Goal: Task Accomplishment & Management: Use online tool/utility

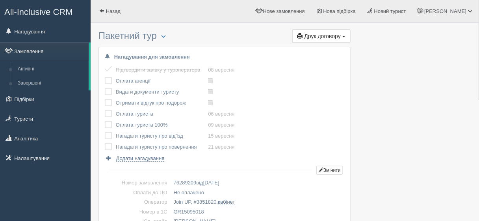
click at [105, 88] on label at bounding box center [105, 88] width 0 height 0
click at [0, 0] on input "checkbox" at bounding box center [0, 0] width 0 height 0
click at [105, 77] on label at bounding box center [105, 77] width 0 height 0
click at [0, 0] on input "checkbox" at bounding box center [0, 0] width 0 height 0
click at [105, 110] on label at bounding box center [105, 110] width 0 height 0
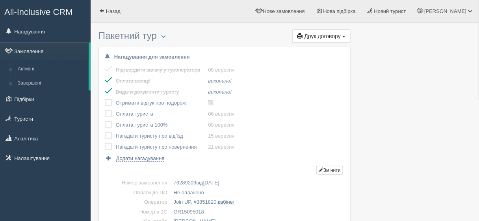
click at [0, 0] on input "checkbox" at bounding box center [0, 0] width 0 height 0
click at [105, 121] on label at bounding box center [105, 121] width 0 height 0
click at [0, 0] on input "checkbox" at bounding box center [0, 0] width 0 height 0
click at [114, 10] on span "Назад" at bounding box center [113, 11] width 15 height 6
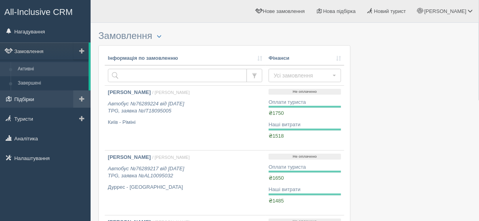
click at [51, 102] on link "Підбірки" at bounding box center [45, 99] width 91 height 17
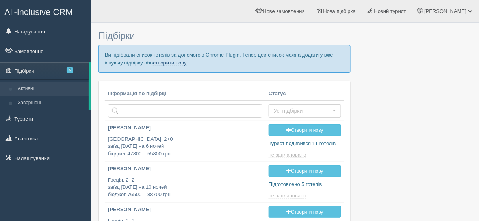
click at [167, 63] on link "створити нову" at bounding box center [169, 63] width 33 height 6
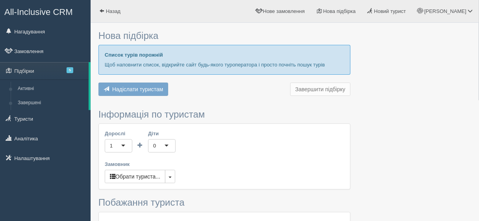
type input "6-7"
type input "56900"
type input "65200"
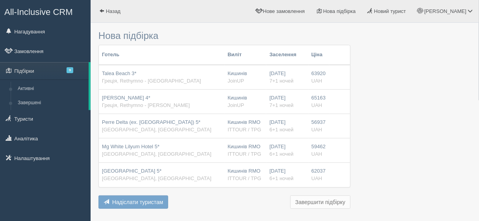
type input "52000"
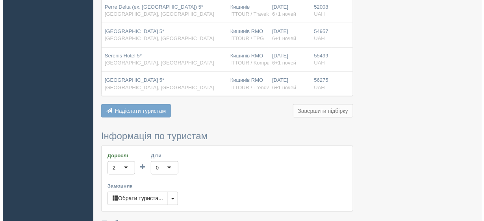
scroll to position [189, 0]
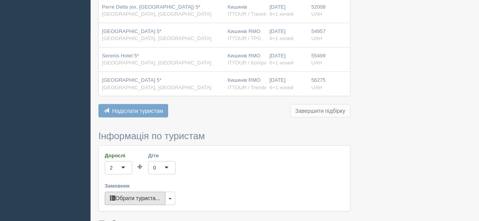
click at [151, 192] on button "Обрати туриста..." at bounding box center [135, 198] width 61 height 13
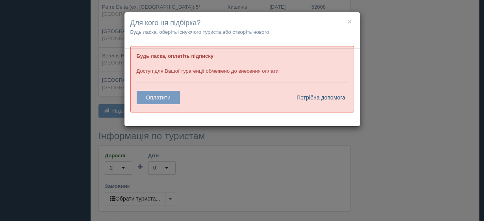
click at [305, 100] on link "Потрібна допомога" at bounding box center [319, 97] width 54 height 13
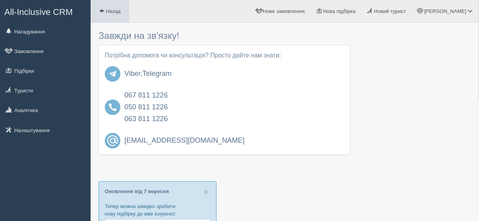
click at [108, 17] on link "Назад" at bounding box center [110, 11] width 39 height 22
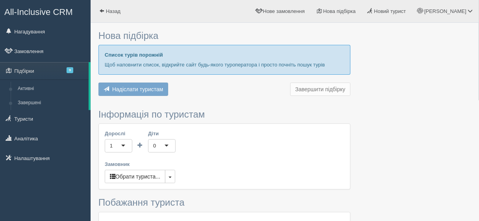
type input "6-7"
type input "52000"
type input "65200"
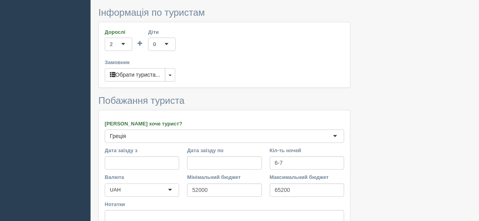
scroll to position [315, 0]
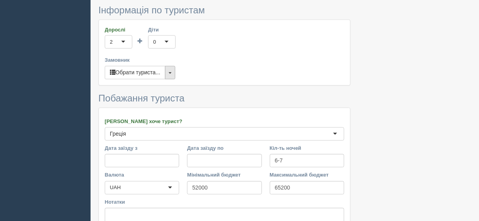
click at [170, 73] on button "button" at bounding box center [170, 72] width 10 height 13
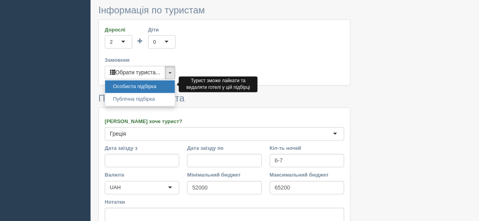
click at [158, 84] on link "Особиста підбірка" at bounding box center [140, 87] width 70 height 13
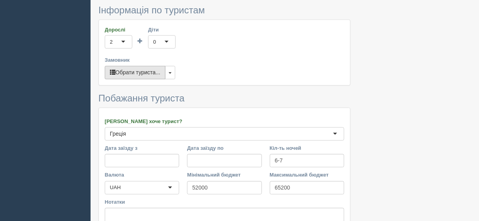
click at [136, 74] on button "Обрати туриста..." at bounding box center [135, 72] width 61 height 13
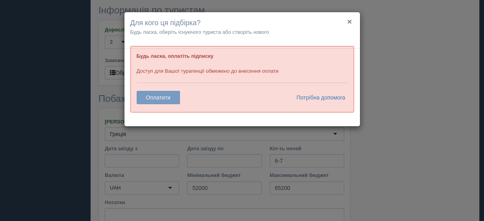
click at [351, 20] on button "×" at bounding box center [349, 21] width 5 height 8
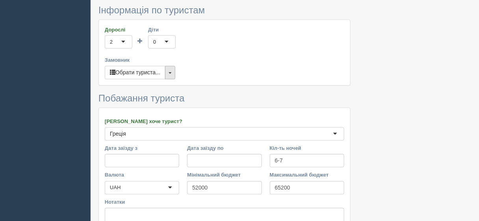
click at [171, 72] on span "button" at bounding box center [170, 73] width 3 height 2
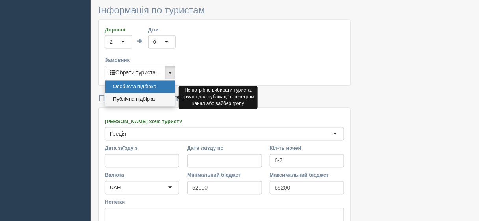
click at [162, 96] on link "Публічна підбірка" at bounding box center [140, 99] width 70 height 13
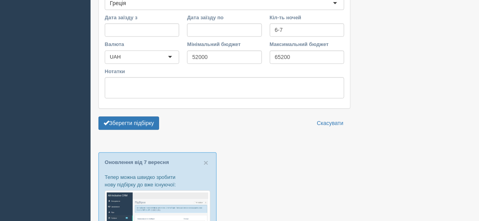
scroll to position [473, 0]
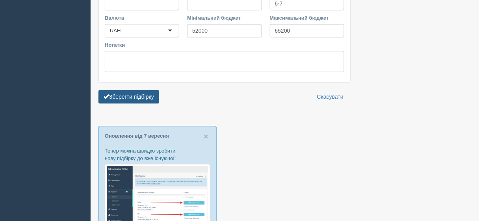
click at [134, 94] on button "Зберегти підбірку" at bounding box center [129, 96] width 61 height 13
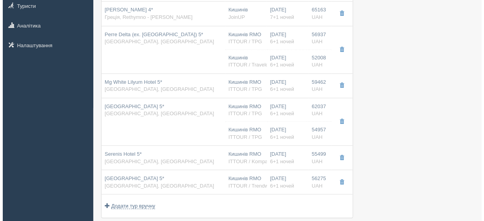
scroll to position [126, 0]
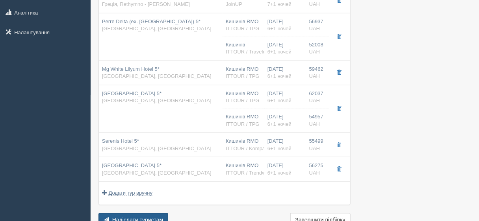
click at [160, 219] on span "Надіслати туристам" at bounding box center [137, 220] width 51 height 6
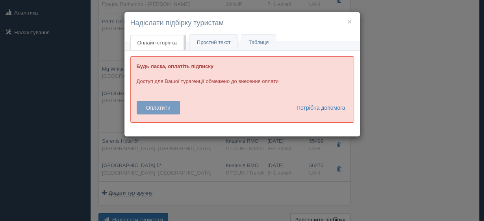
drag, startPoint x: 137, startPoint y: 63, endPoint x: 286, endPoint y: 81, distance: 150.4
click at [286, 81] on div "Будь ласка, оплатіть підписку Доступ для Вашої турагенції обмежено до внесення …" at bounding box center [242, 89] width 224 height 67
copy div "Будь ласка, оплатіть підписку Доступ для Вашої турагенції обмежено до внесення …"
click at [350, 22] on button "×" at bounding box center [349, 21] width 5 height 8
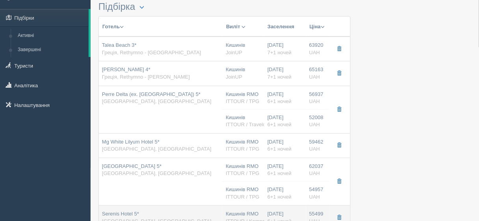
scroll to position [3, 0]
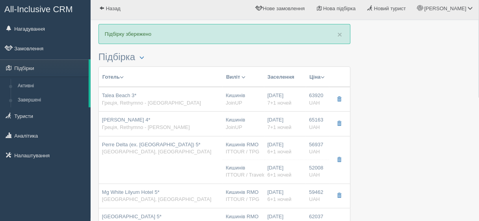
click at [313, 75] on button "Ціна" at bounding box center [317, 77] width 16 height 9
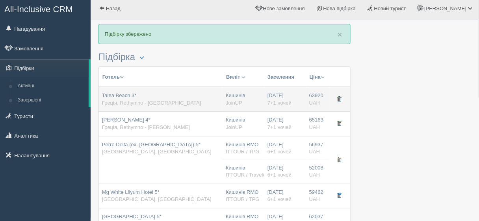
click at [338, 103] on button "button" at bounding box center [339, 100] width 13 height 12
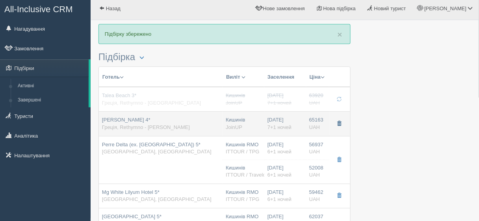
click at [341, 123] on span "button" at bounding box center [339, 123] width 5 height 5
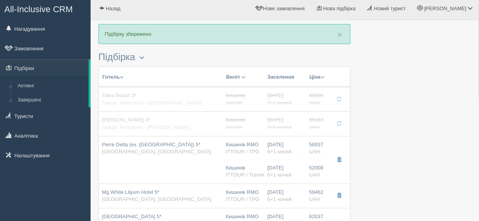
click at [323, 76] on span "button" at bounding box center [323, 77] width 4 height 4
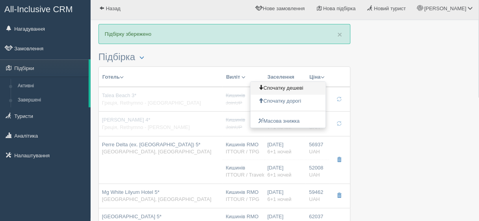
click at [307, 91] on link "Спочатку дешеві" at bounding box center [288, 88] width 75 height 13
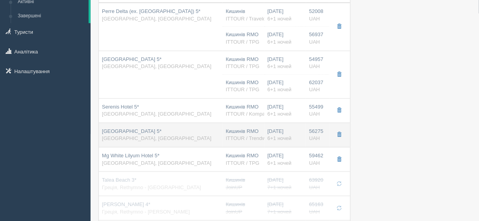
scroll to position [97, 0]
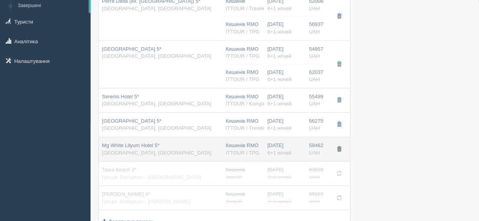
click at [340, 150] on span "button" at bounding box center [339, 149] width 5 height 5
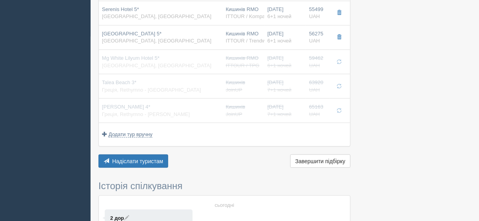
scroll to position [192, 0]
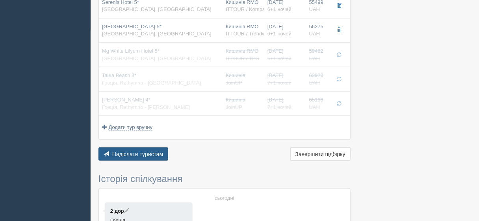
click at [163, 156] on button "Надіслати туристам Надіслати" at bounding box center [134, 154] width 70 height 13
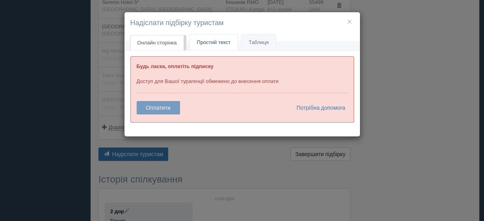
click at [210, 42] on span "Простий текст" at bounding box center [214, 42] width 34 height 6
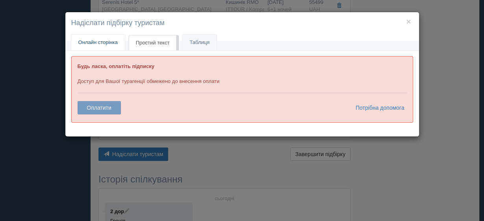
click at [98, 43] on span "Онлайн сторінка" at bounding box center [97, 42] width 39 height 6
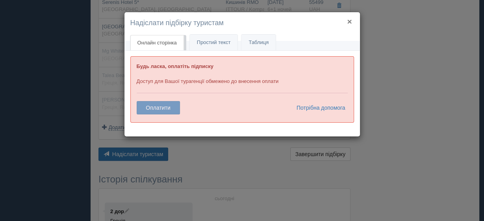
click at [349, 22] on button "×" at bounding box center [349, 21] width 5 height 8
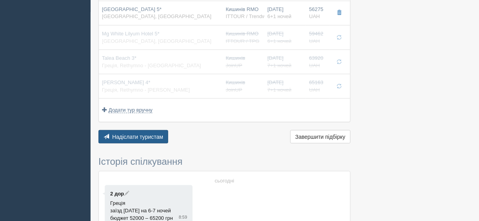
scroll to position [223, 0]
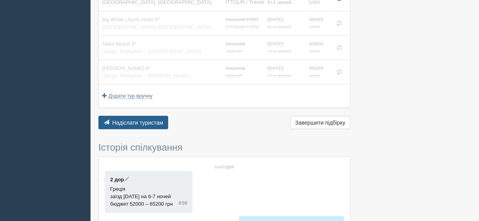
click at [131, 122] on span "Надіслати туристам" at bounding box center [137, 123] width 51 height 6
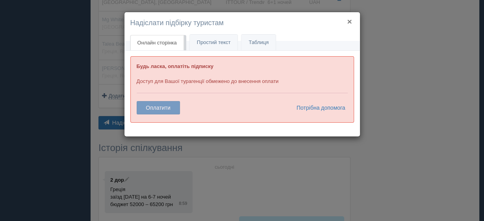
click at [351, 20] on button "×" at bounding box center [349, 21] width 5 height 8
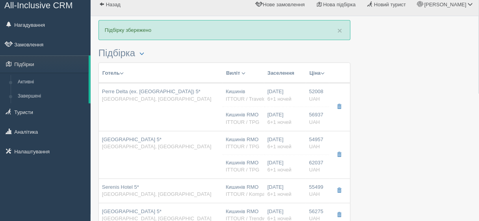
scroll to position [0, 0]
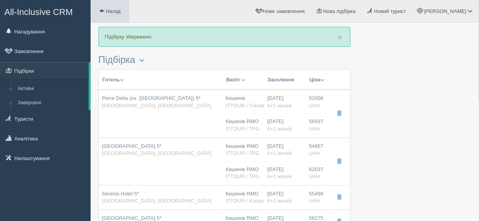
click at [118, 13] on span "Назад" at bounding box center [113, 11] width 15 height 6
